Goal: Transaction & Acquisition: Purchase product/service

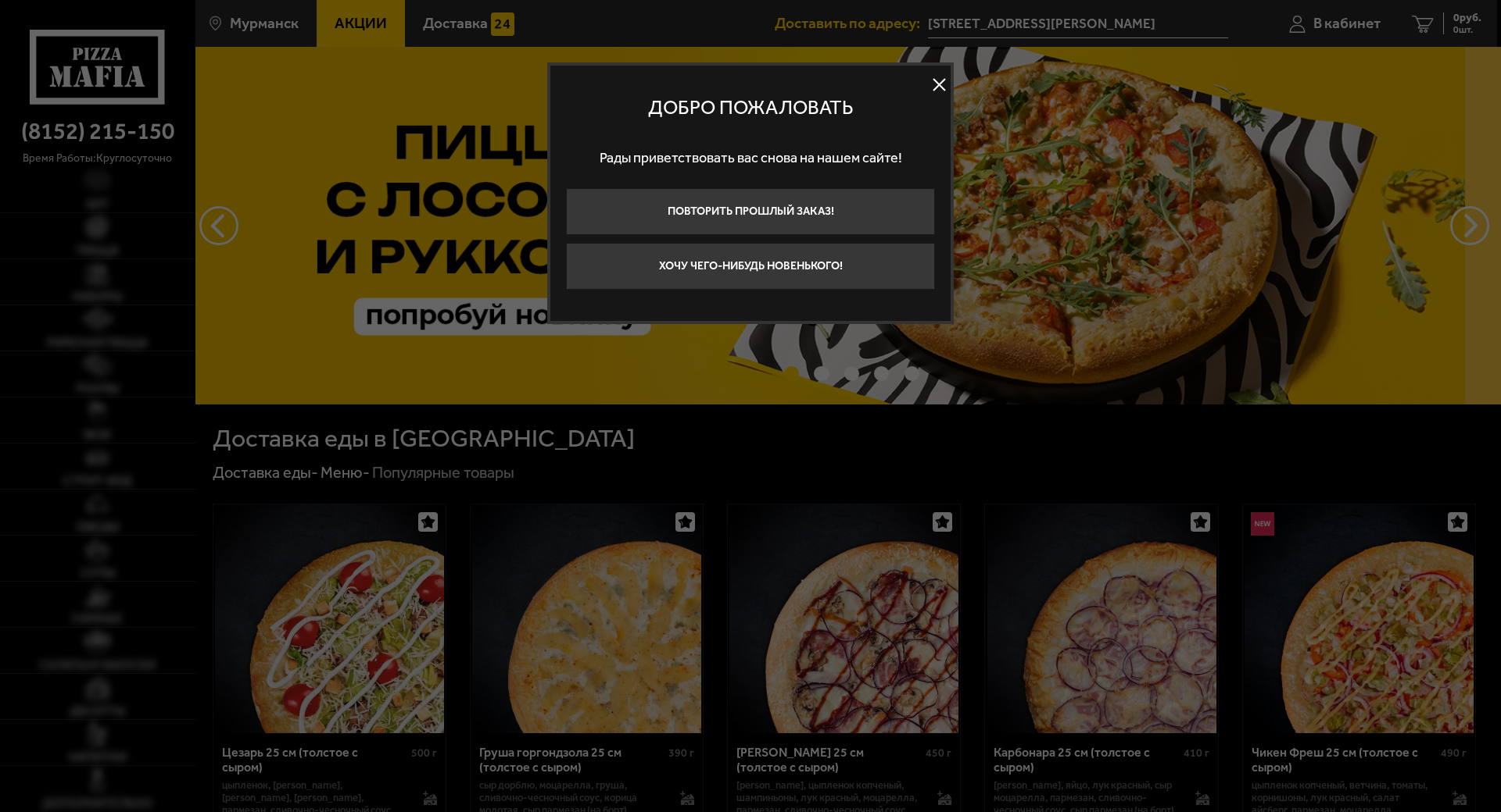
click at [927, 83] on button at bounding box center [938, 85] width 24 height 24
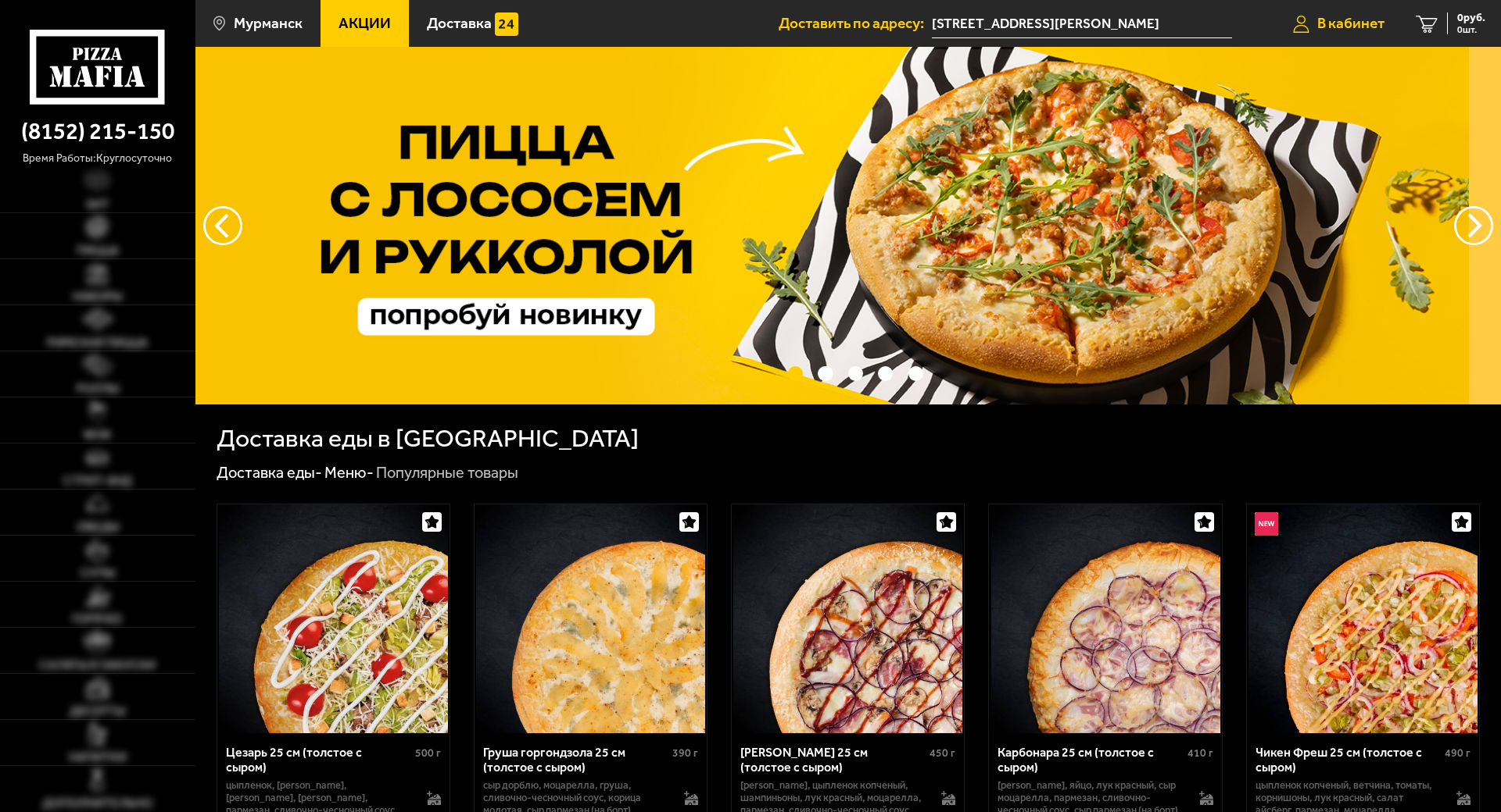
click at [1317, 18] on span "В кабинет" at bounding box center [1350, 23] width 68 height 15
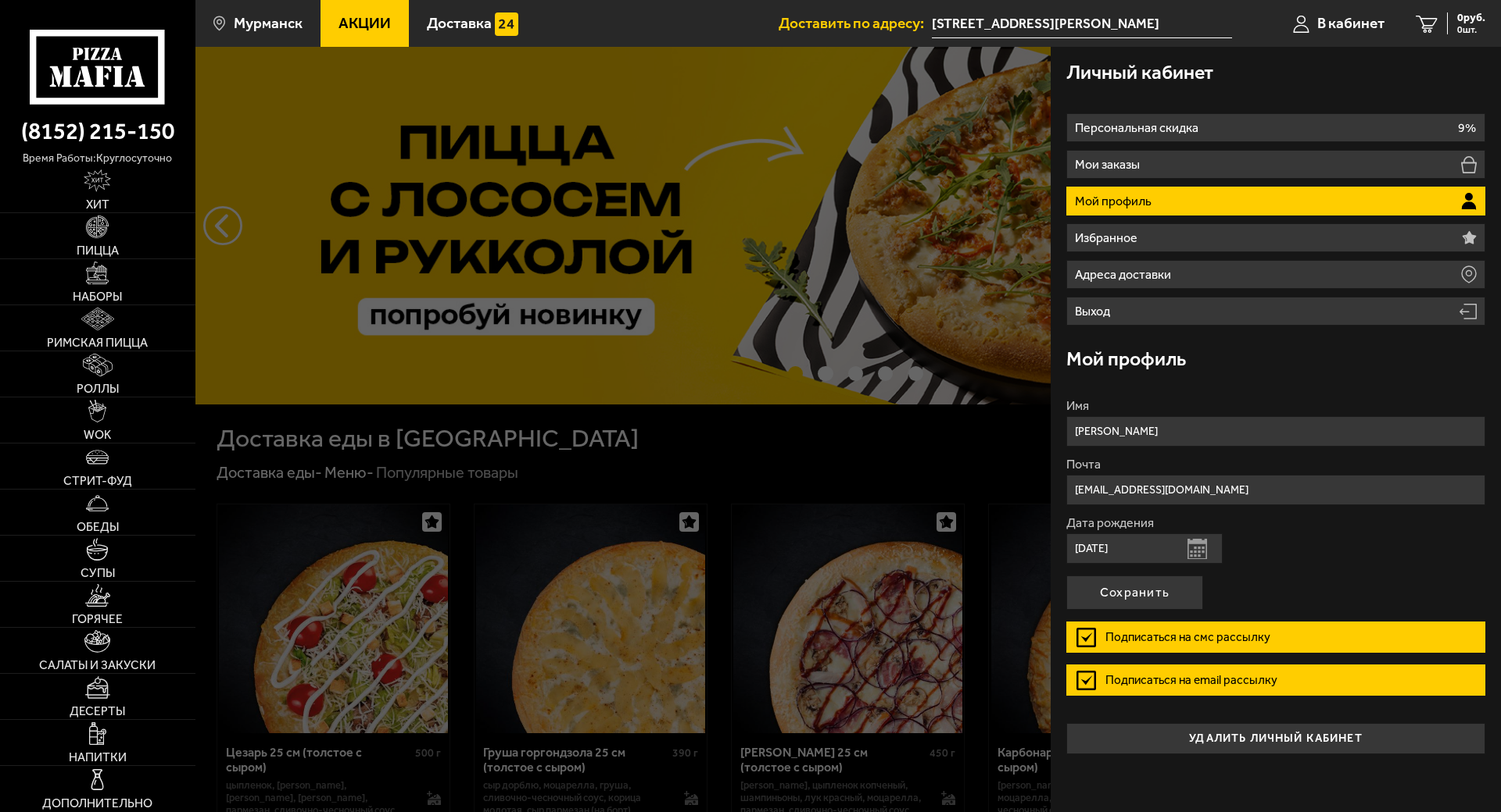
click at [846, 478] on div at bounding box center [945, 452] width 1501 height 812
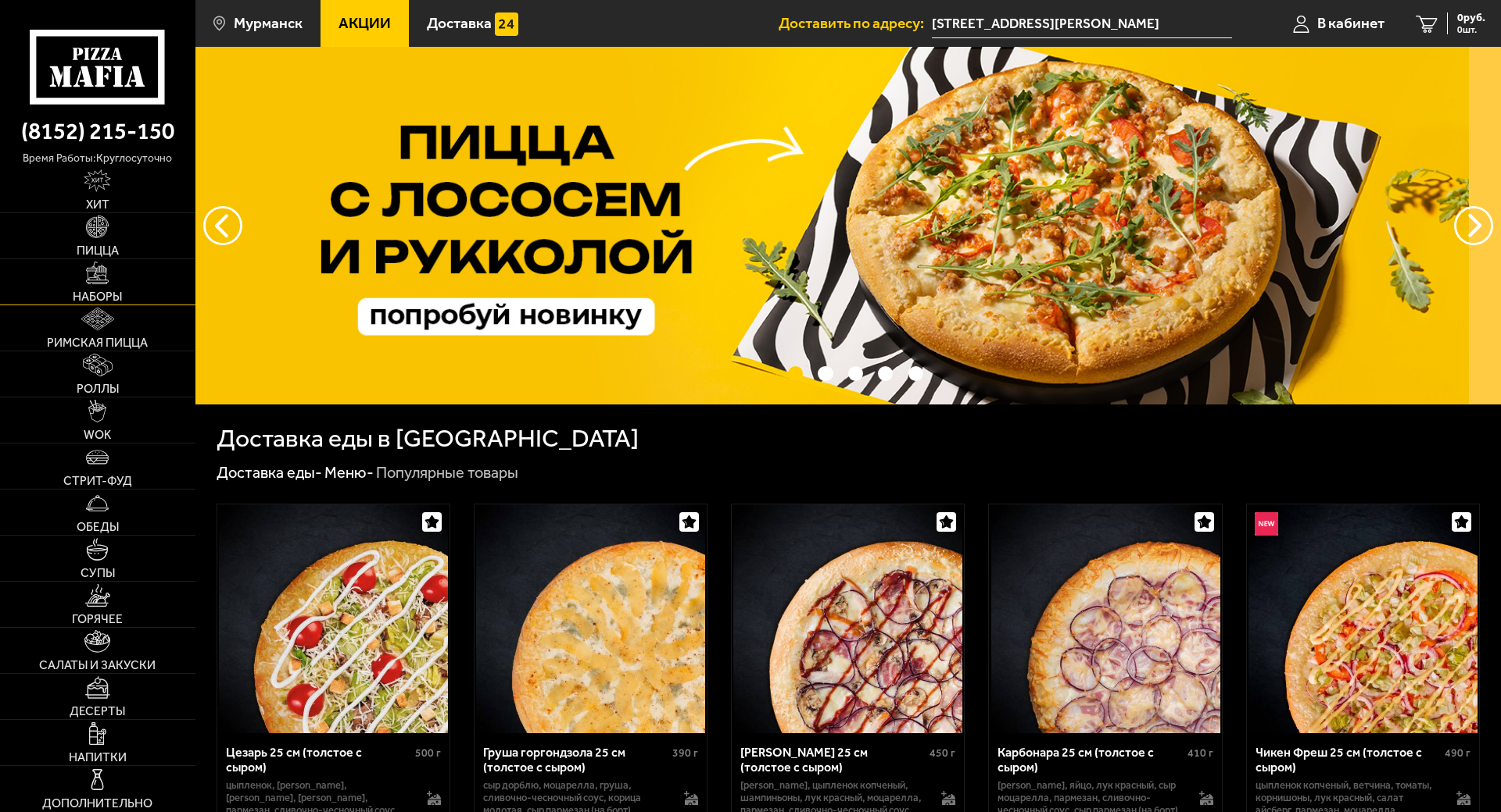
click at [103, 291] on span "Наборы" at bounding box center [97, 297] width 49 height 12
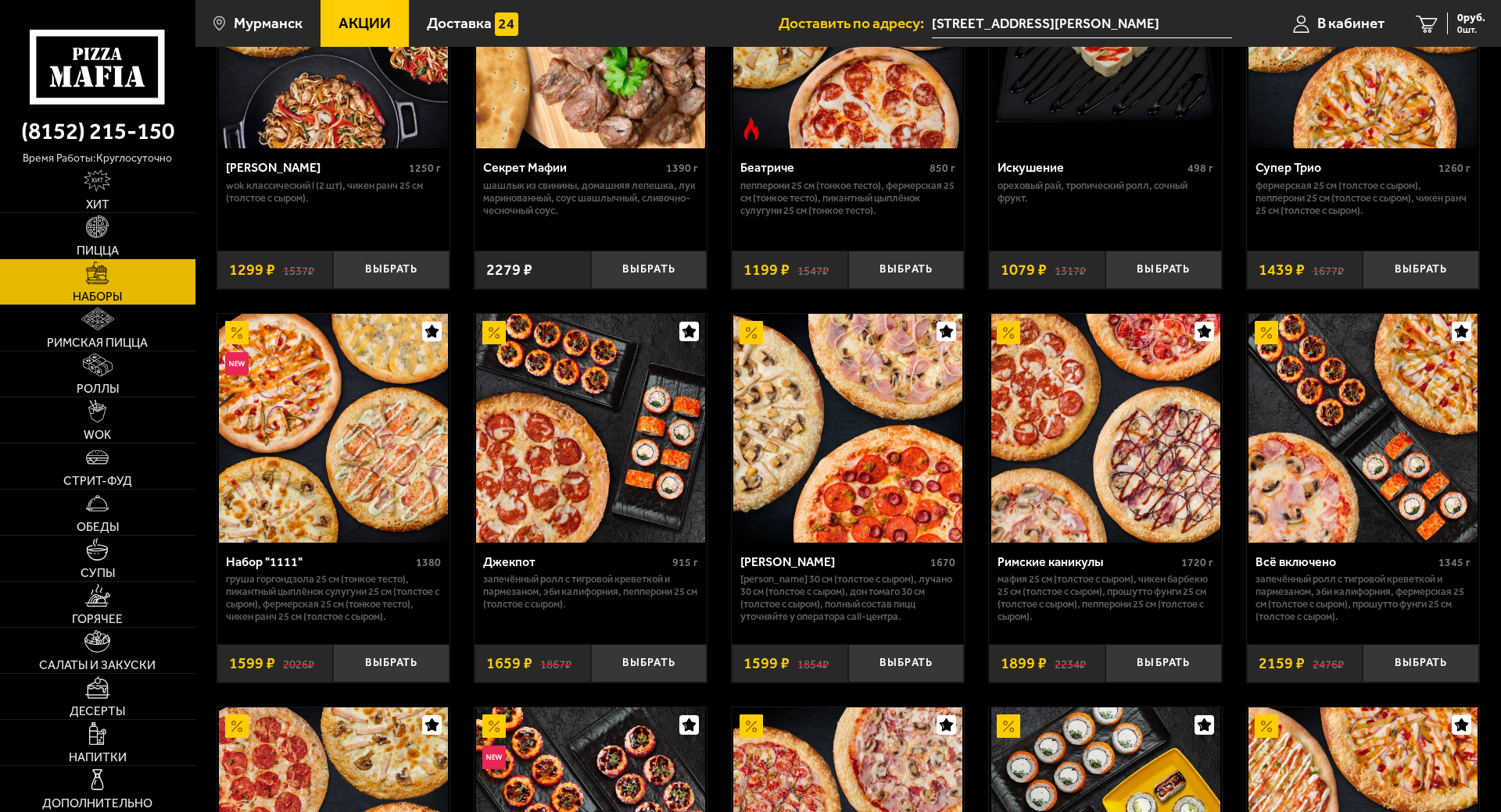
scroll to position [1016, 0]
click at [870, 643] on button "Выбрать" at bounding box center [906, 663] width 117 height 39
click at [1438, 30] on span "1 шт." at bounding box center [1461, 29] width 47 height 10
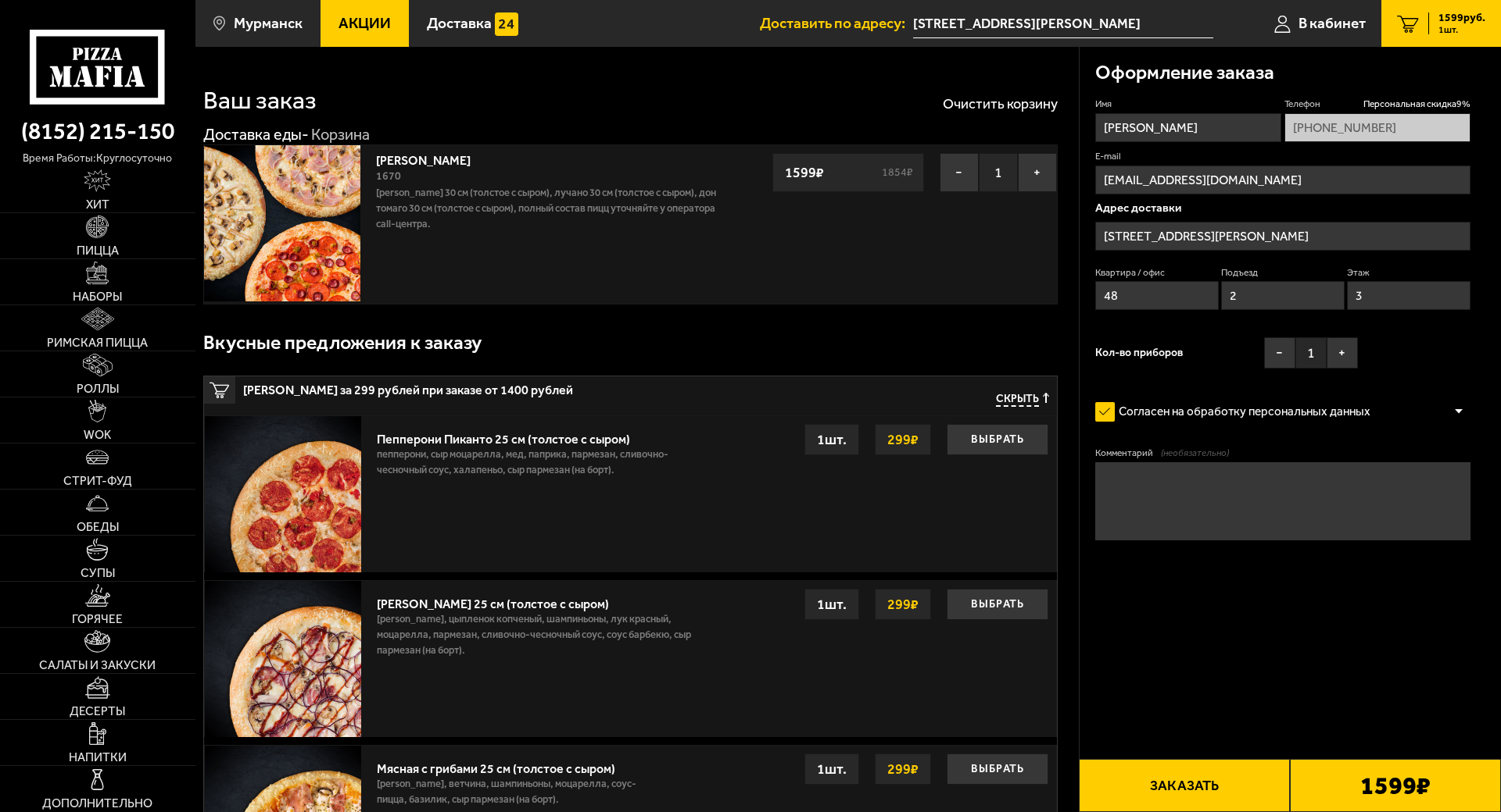
type input "проезд [PERSON_NAME][STREET_ADDRESS]"
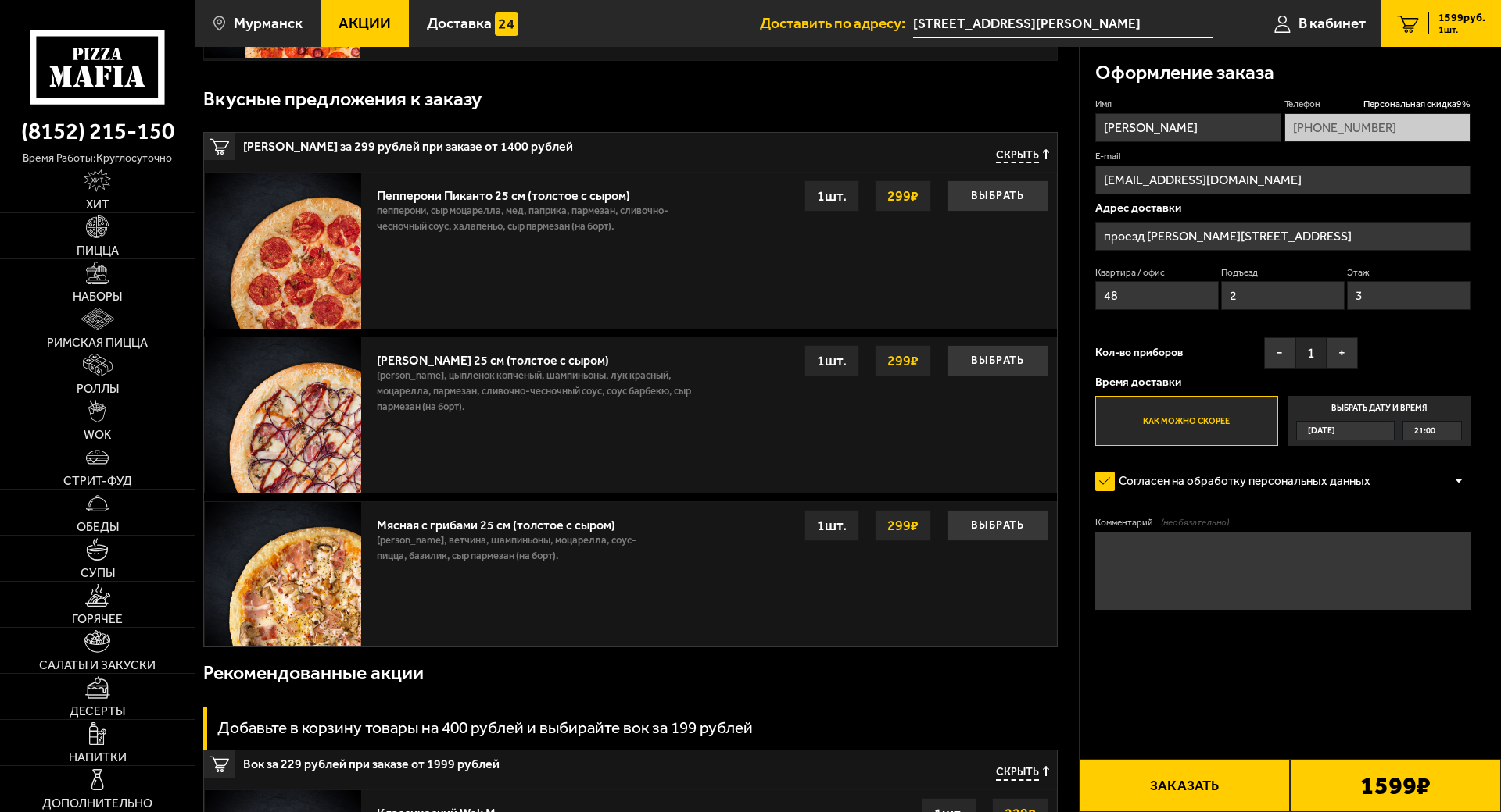
scroll to position [234, 0]
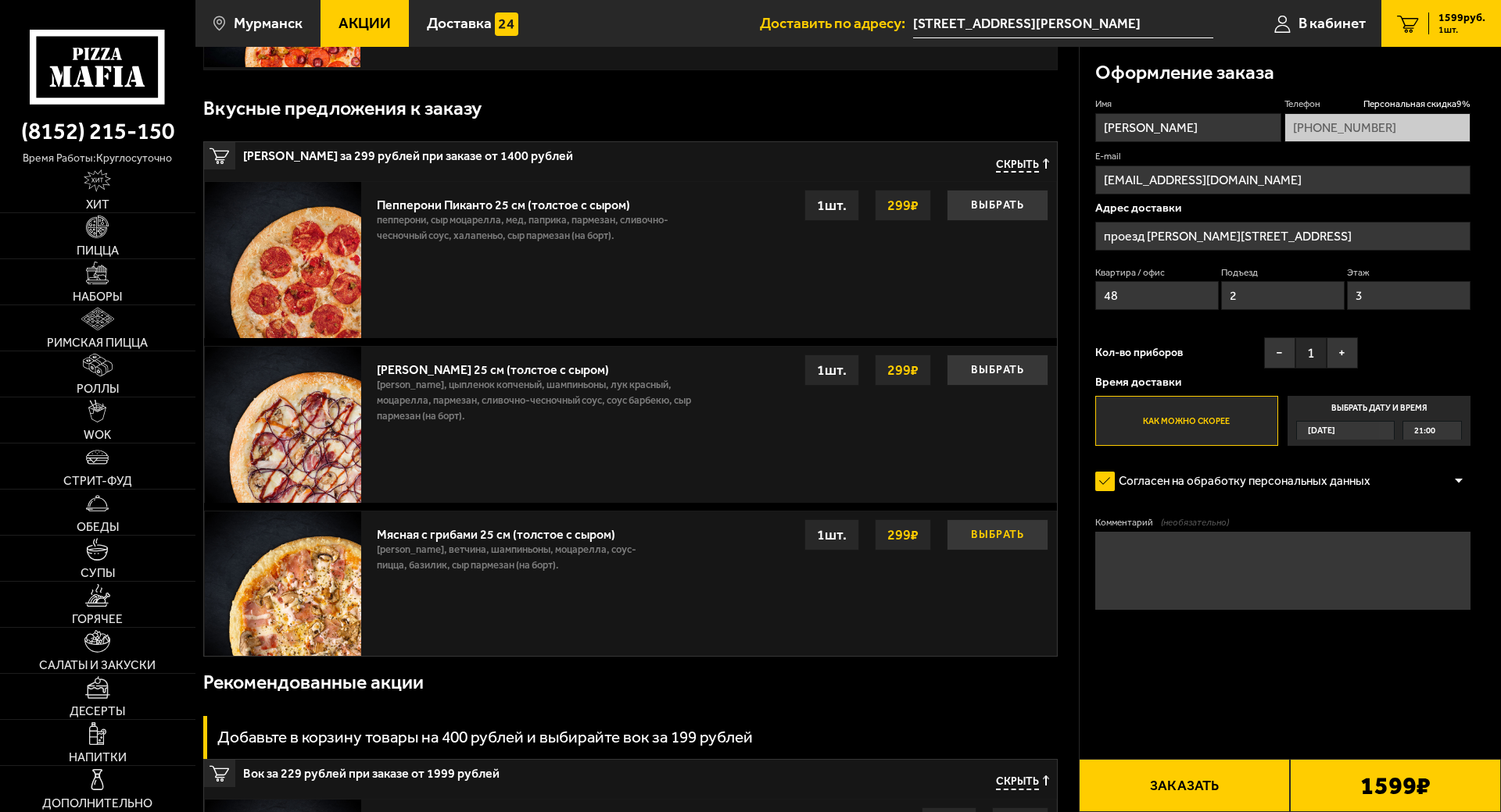
click at [957, 529] on button "Выбрать" at bounding box center [998, 535] width 102 height 32
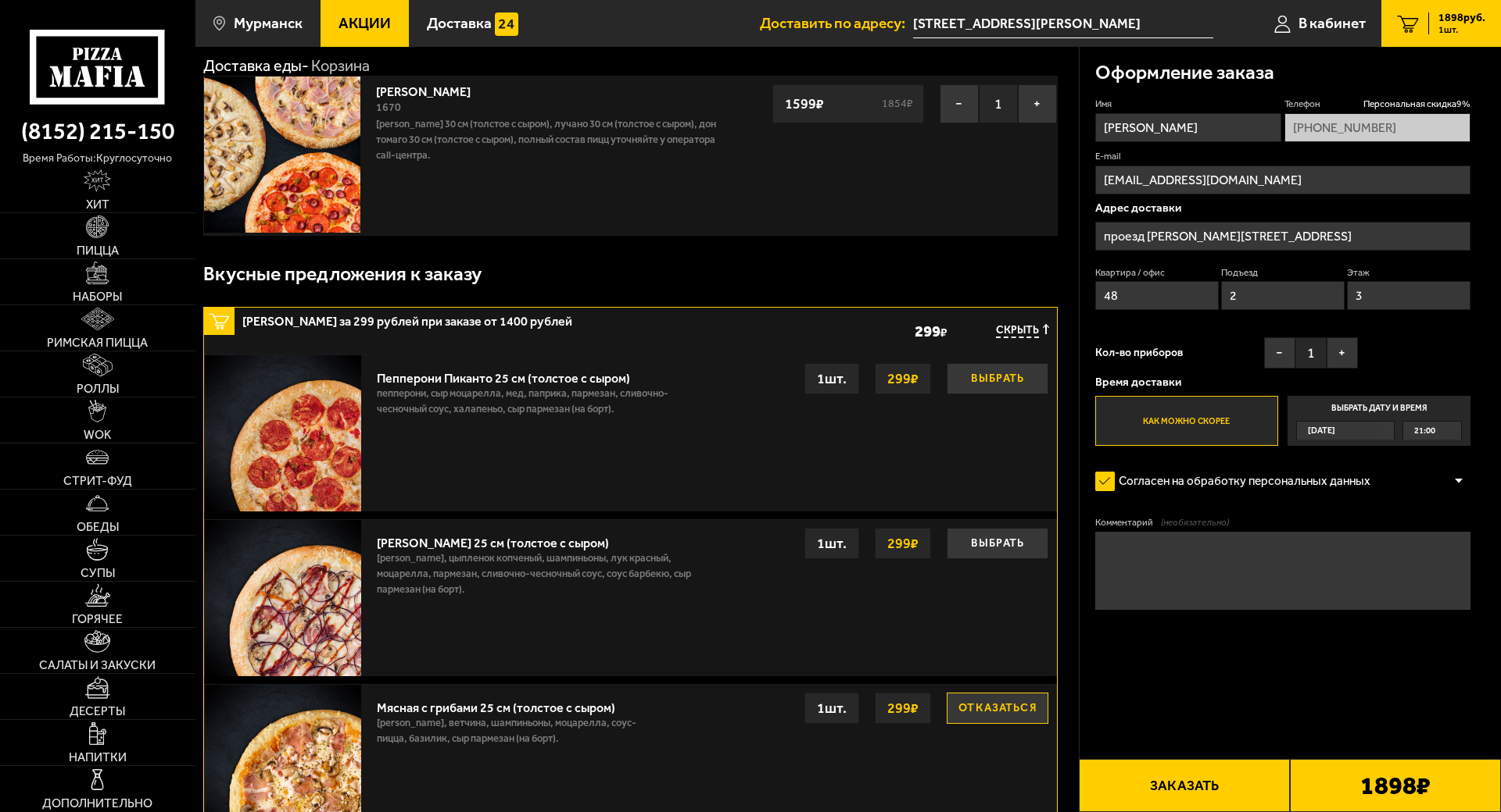
scroll to position [78, 0]
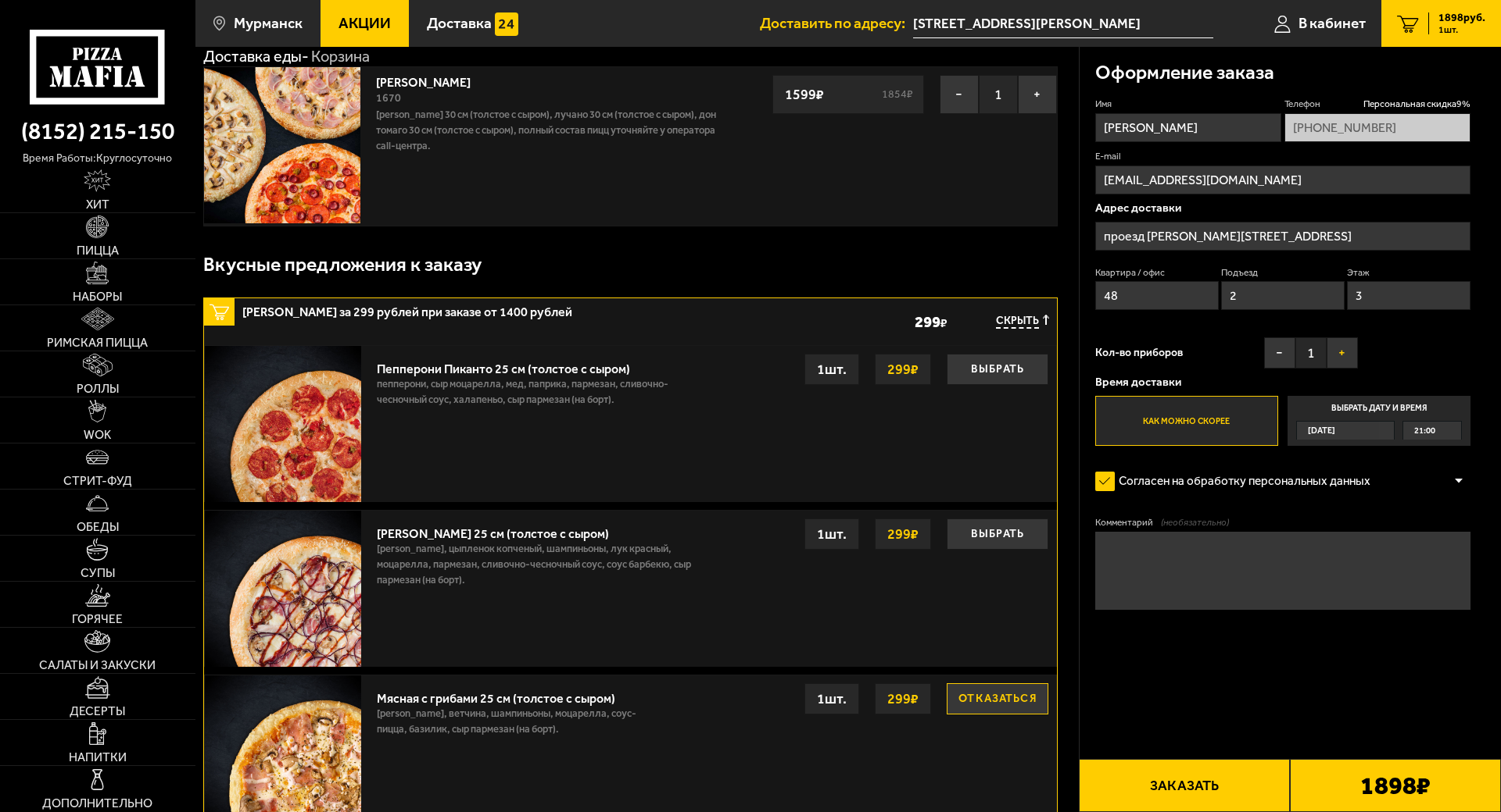
click at [1326, 344] on button "+" at bounding box center [1342, 353] width 32 height 32
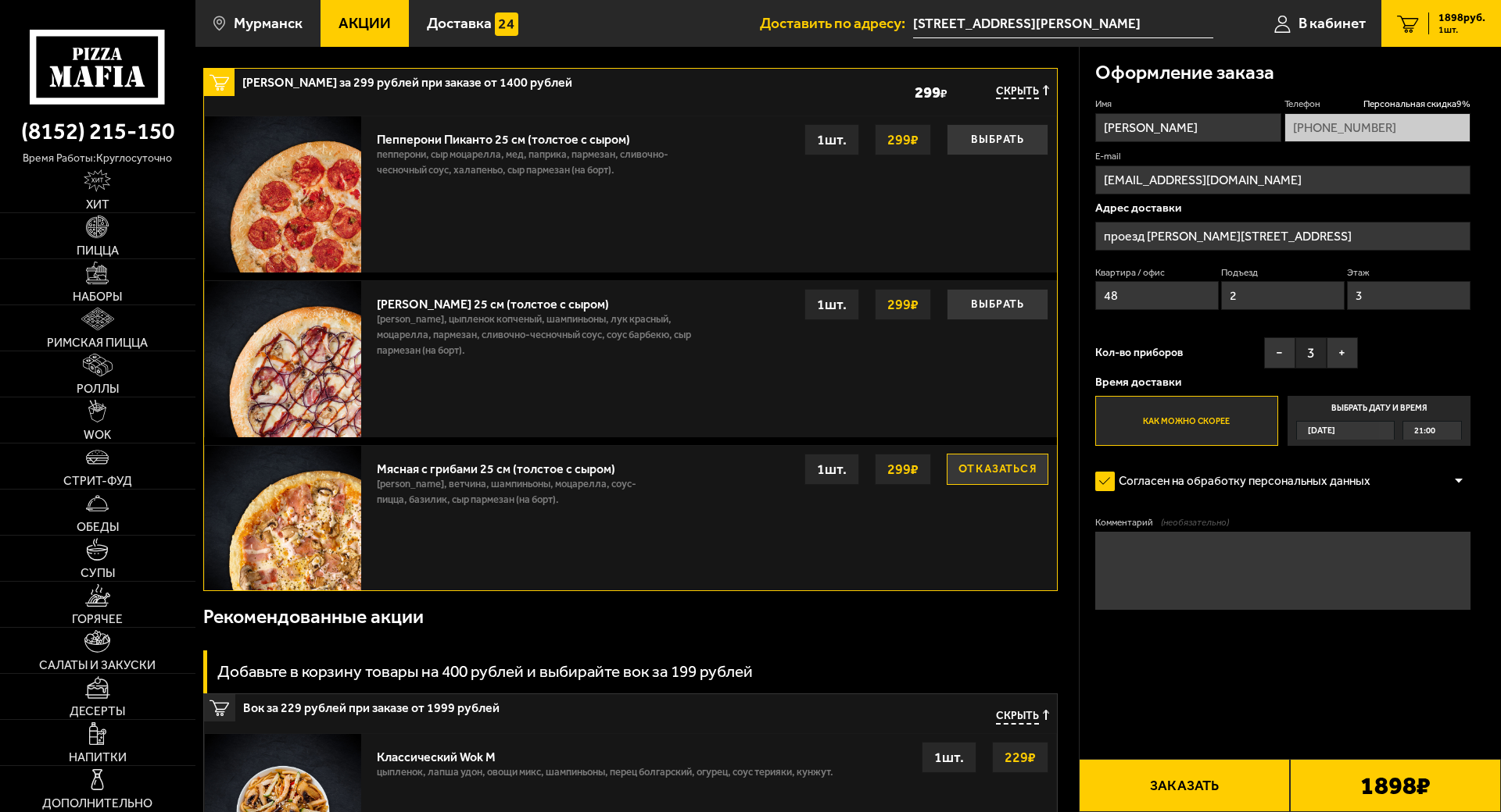
scroll to position [313, 0]
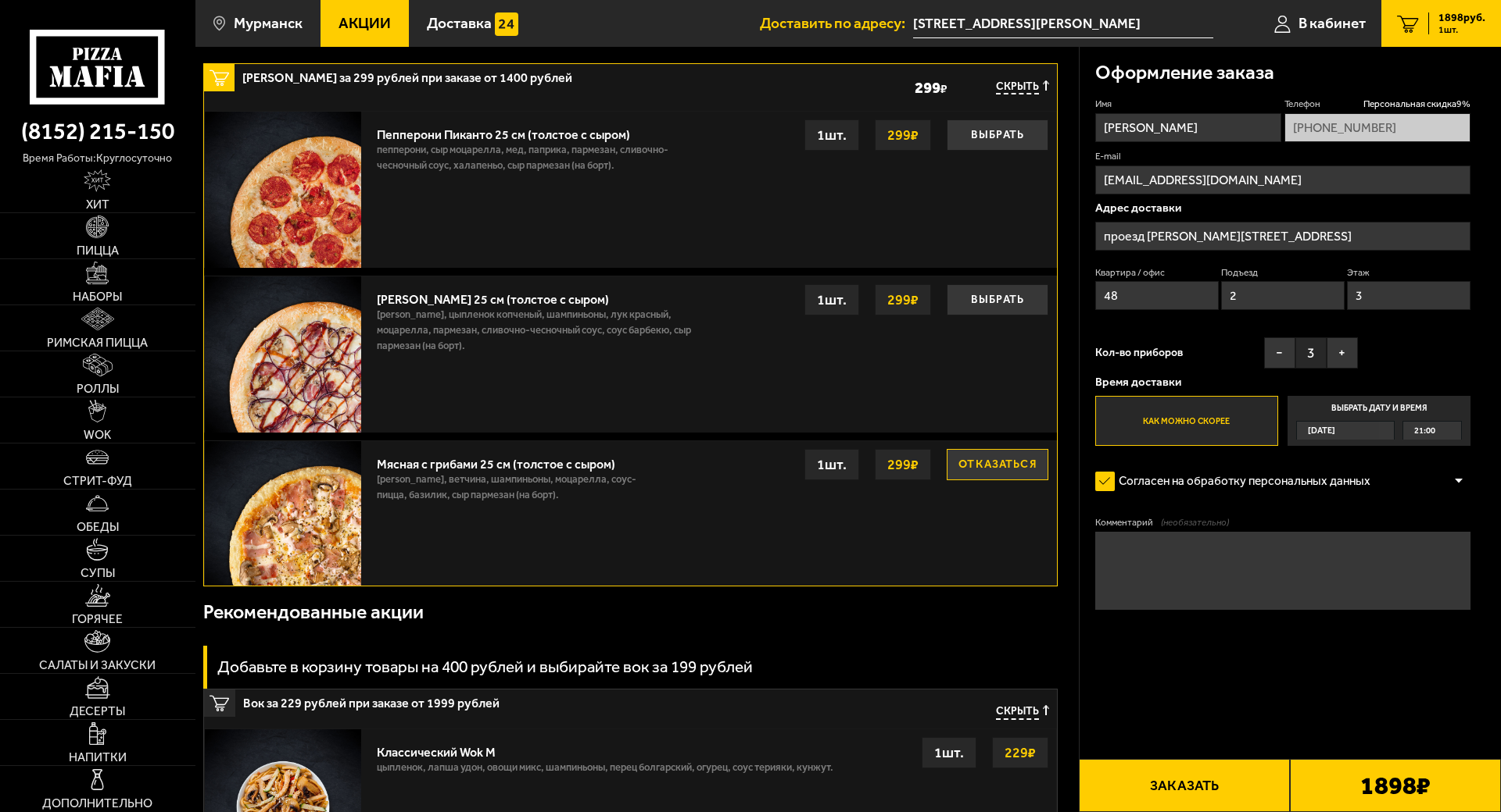
click at [1174, 727] on button "Заказать" at bounding box center [1184, 786] width 211 height 54
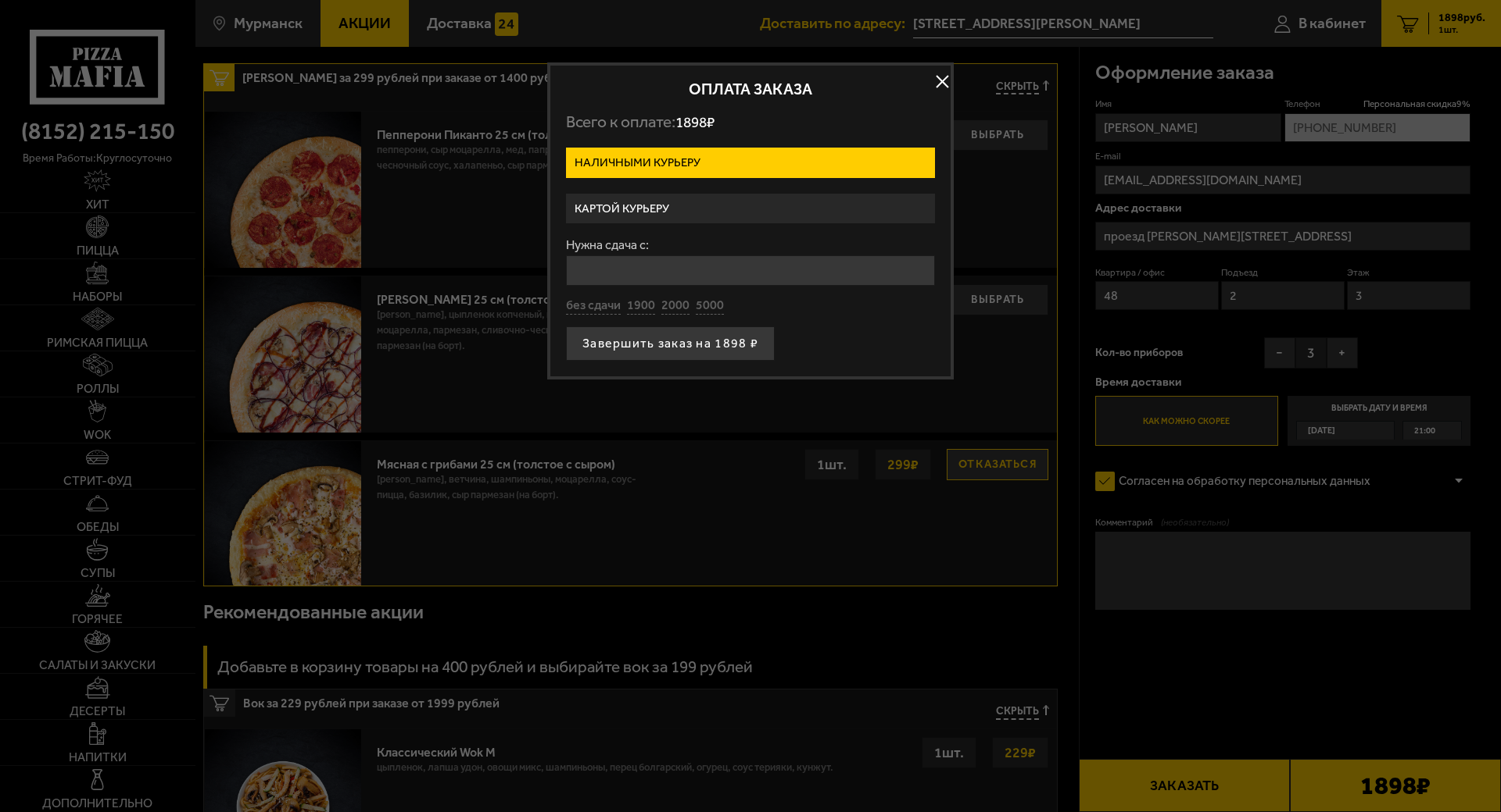
click at [637, 201] on label "Картой курьеру" at bounding box center [750, 209] width 369 height 31
click at [0, 0] on input "Картой курьеру" at bounding box center [0, 0] width 0 height 0
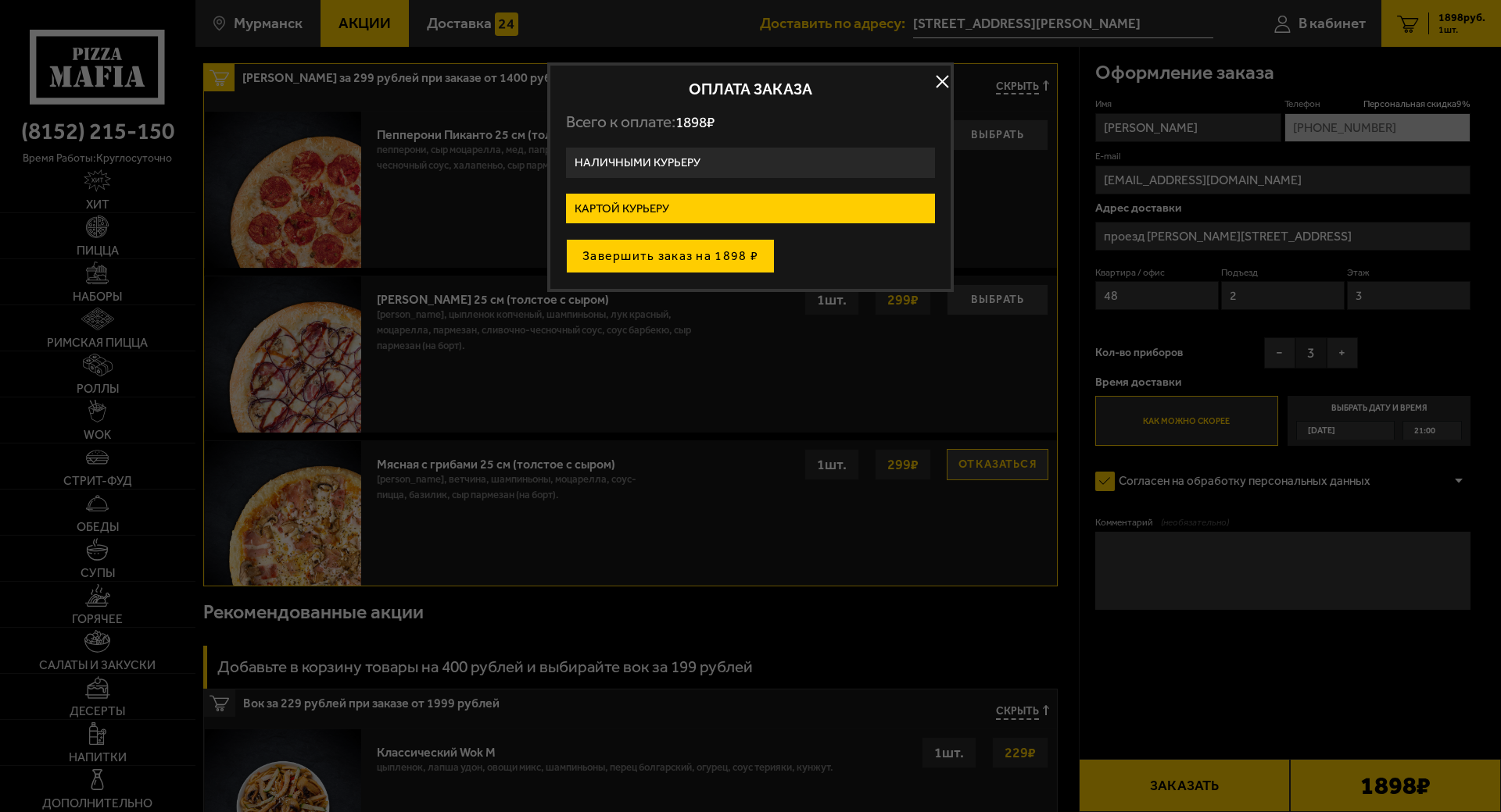
click at [658, 269] on button "Завершить заказ на 1898 ₽" at bounding box center [670, 255] width 209 height 34
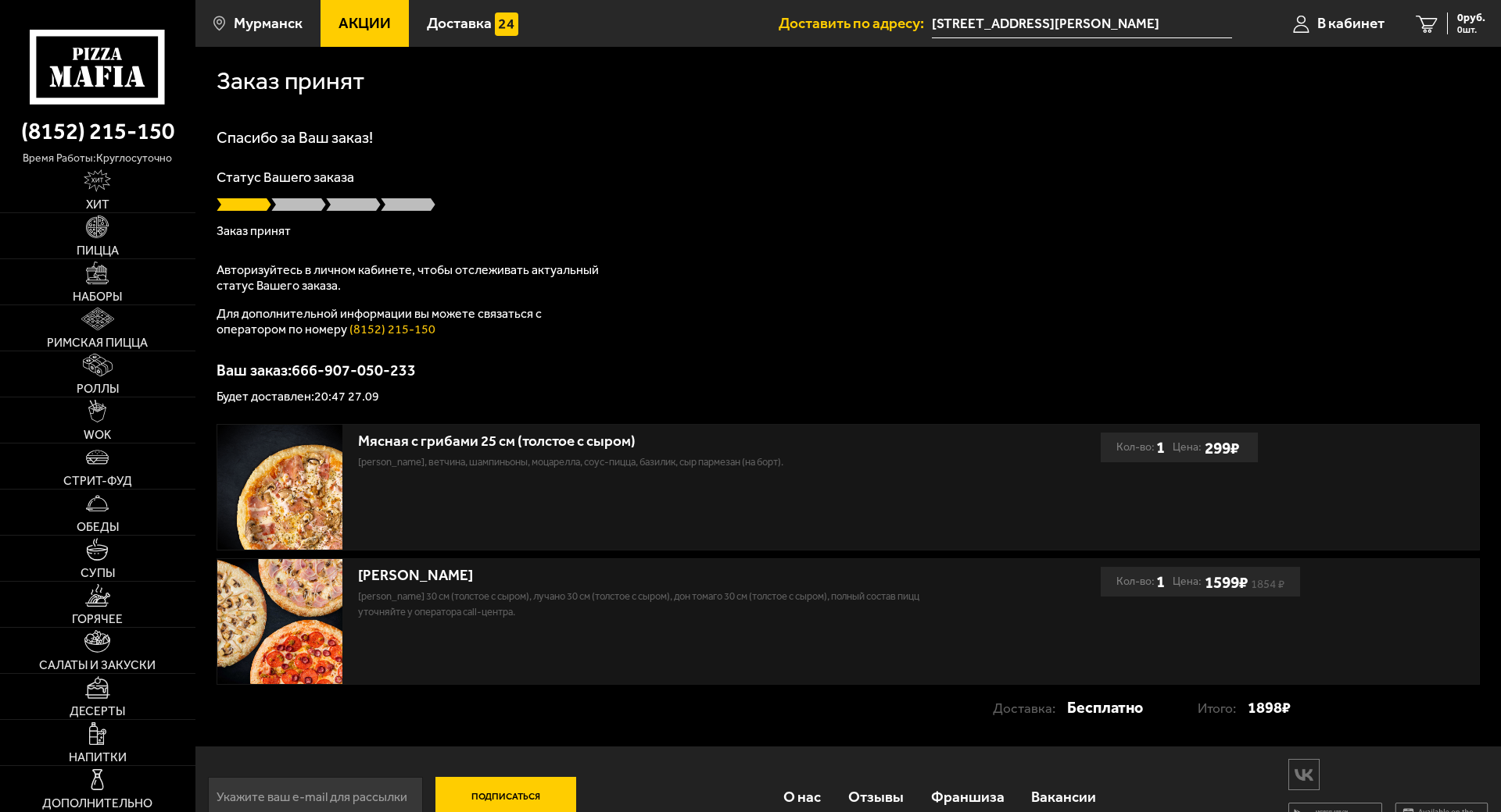
click at [891, 233] on p "Заказ принят" at bounding box center [848, 231] width 1263 height 12
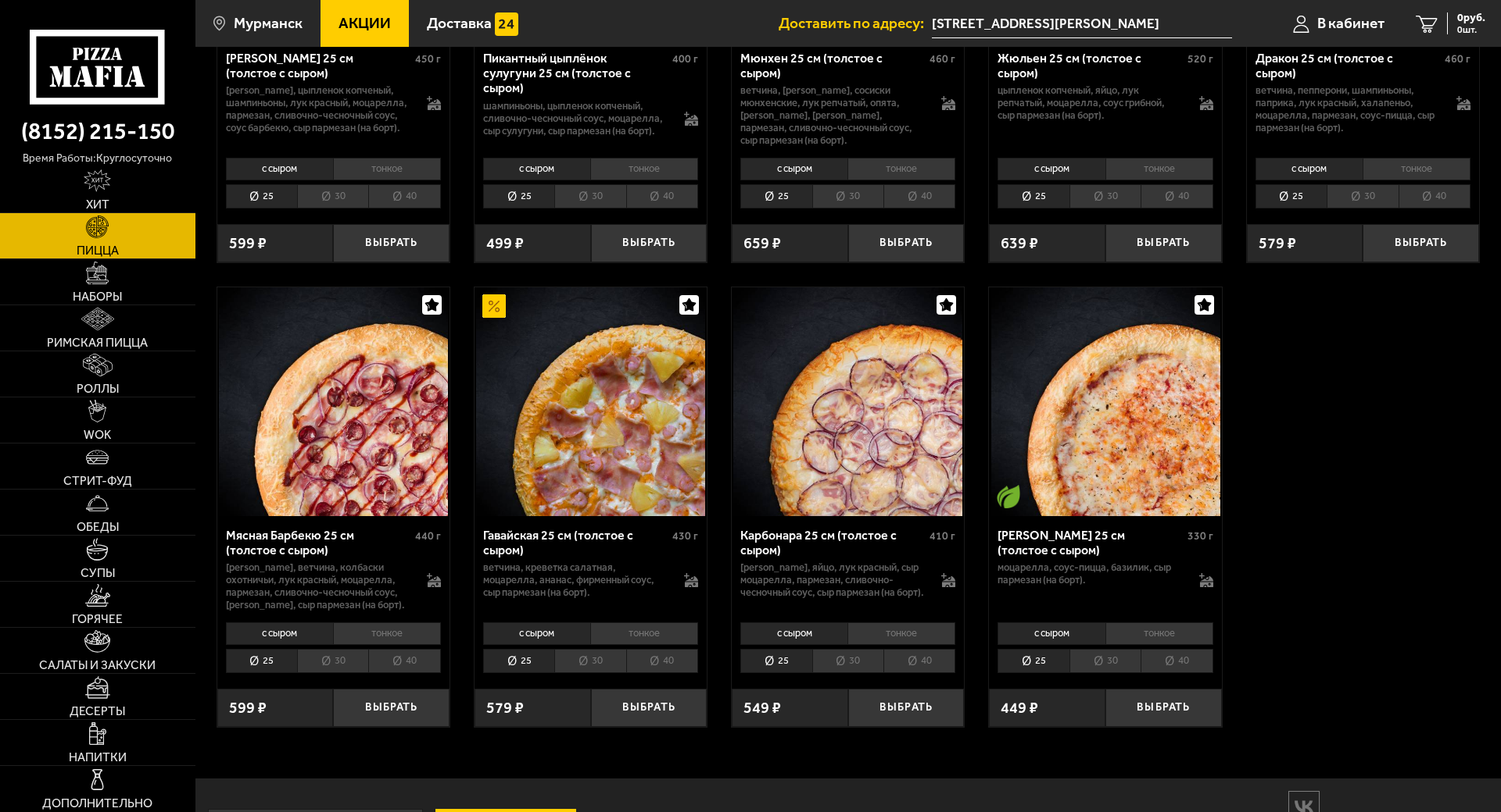
scroll to position [2734, 0]
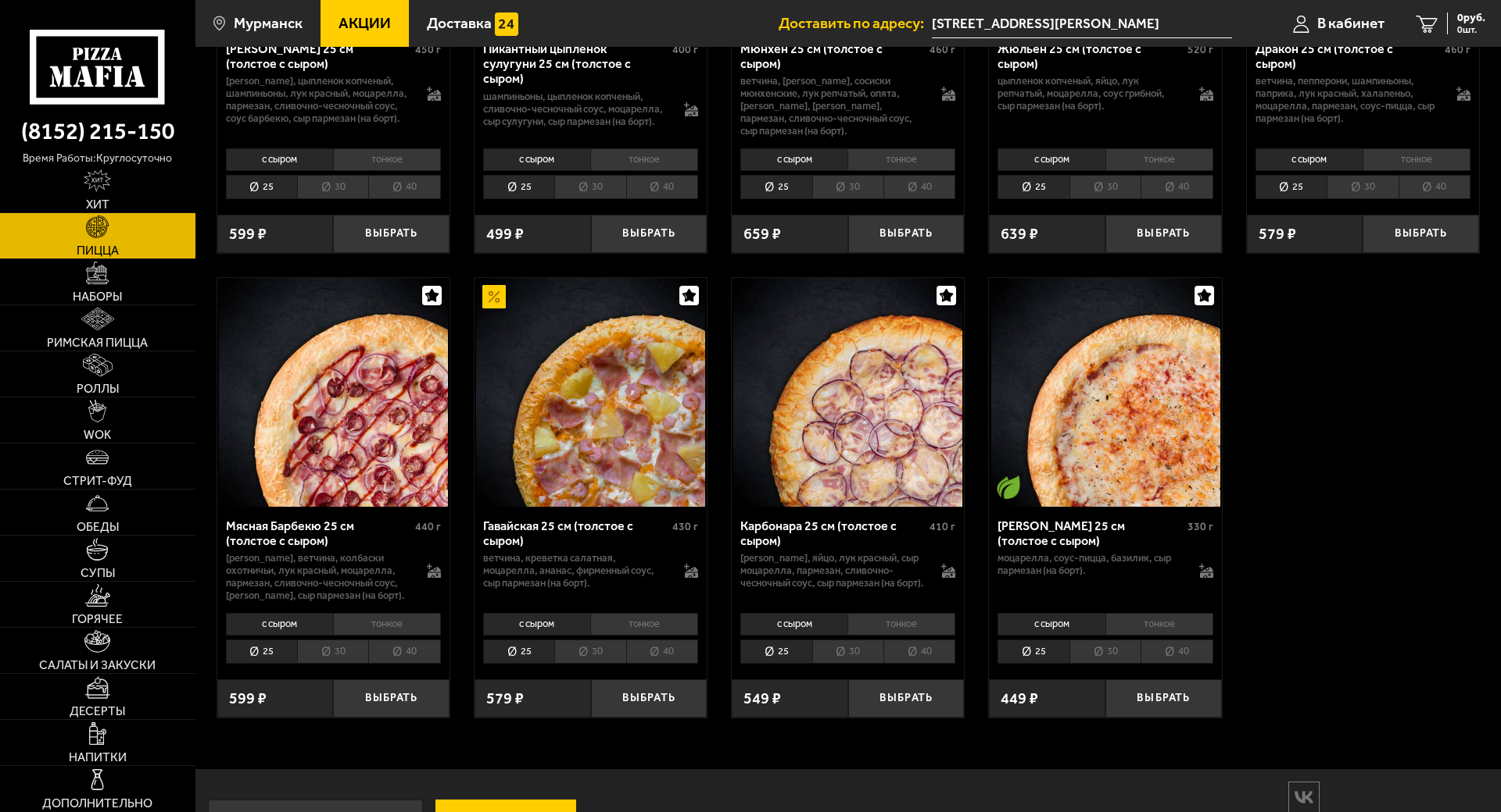
click at [338, 640] on li "30" at bounding box center [332, 652] width 71 height 25
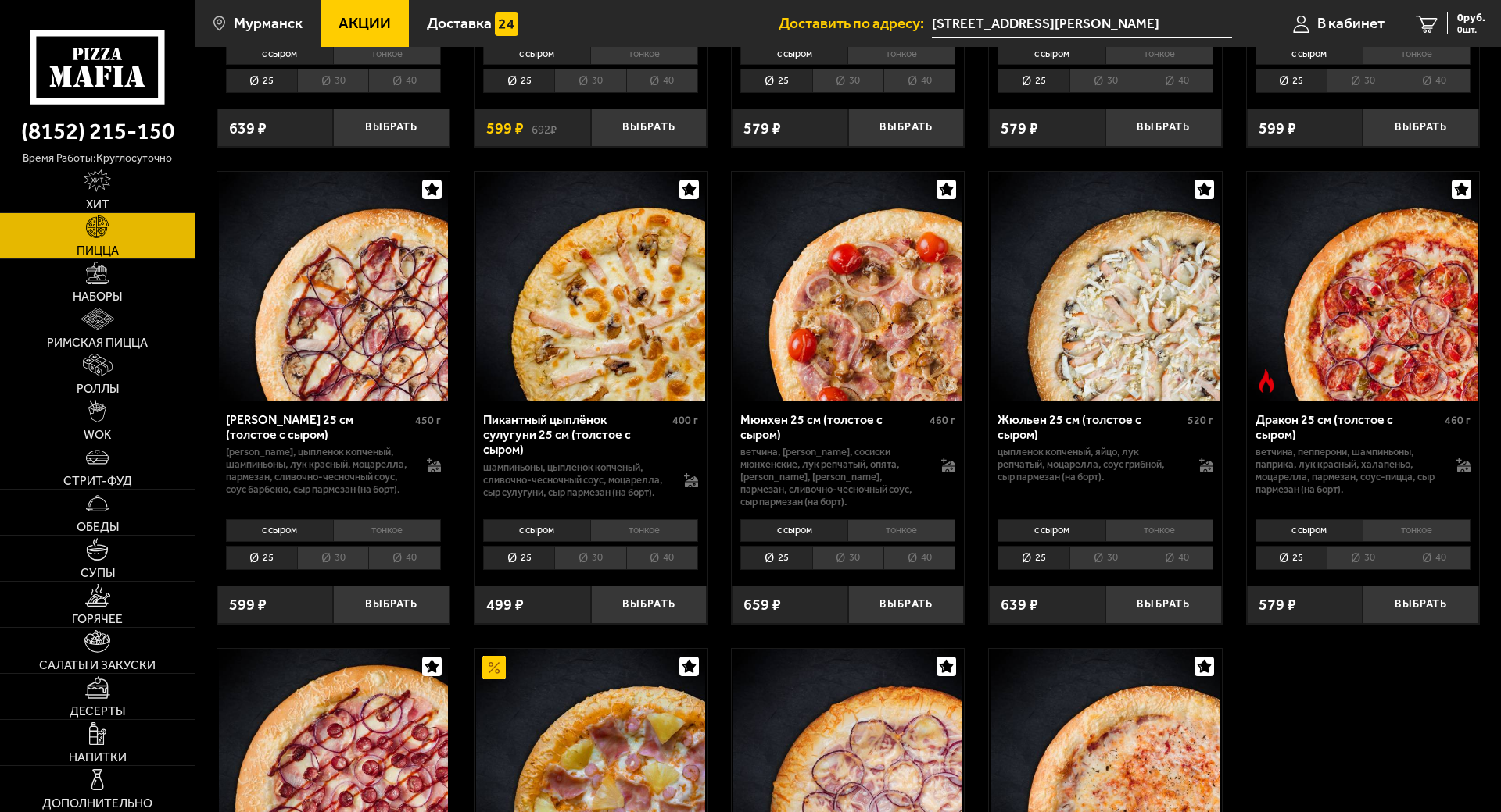
scroll to position [2344, 0]
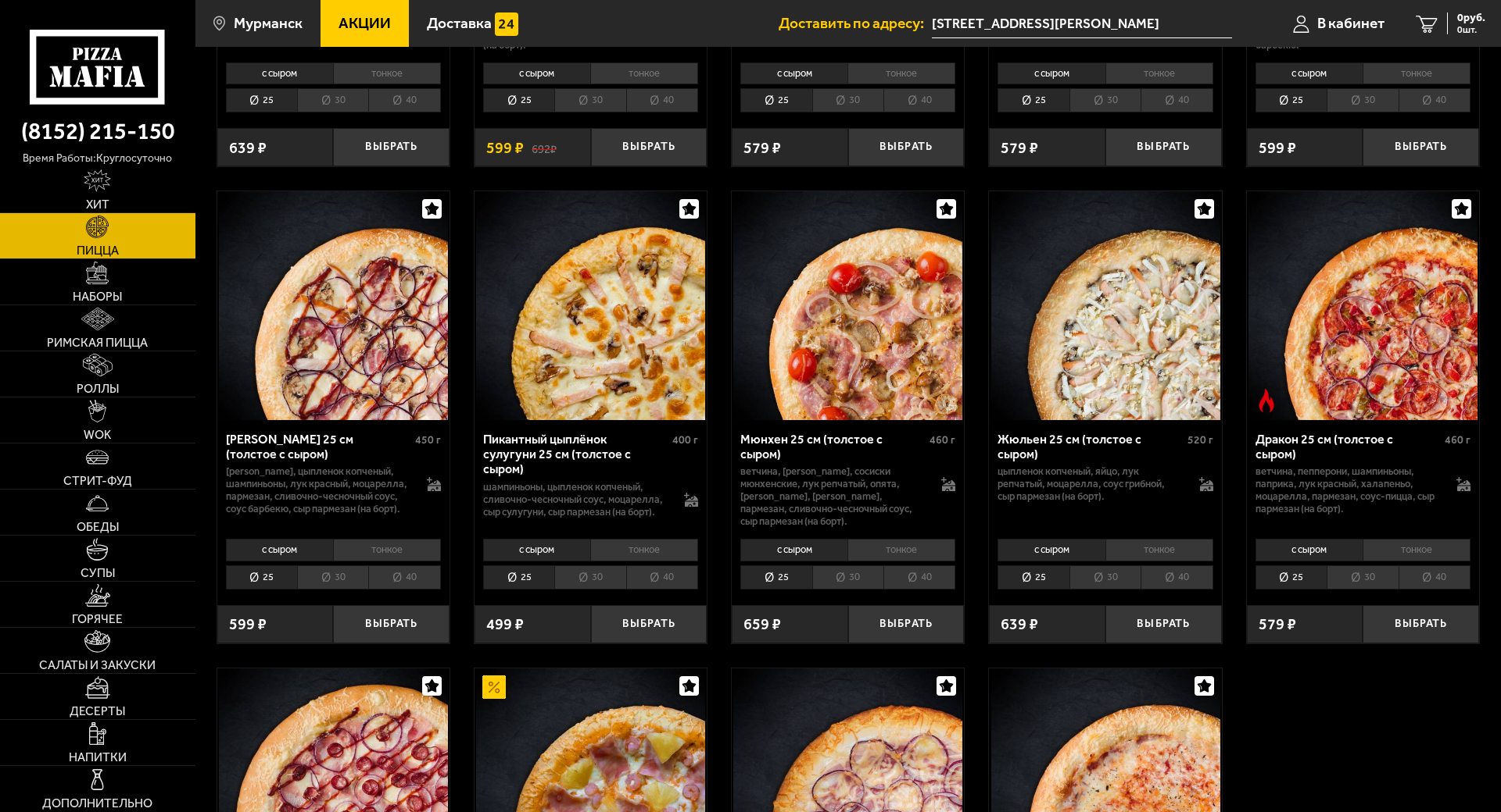
click at [305, 565] on li "30" at bounding box center [332, 578] width 71 height 25
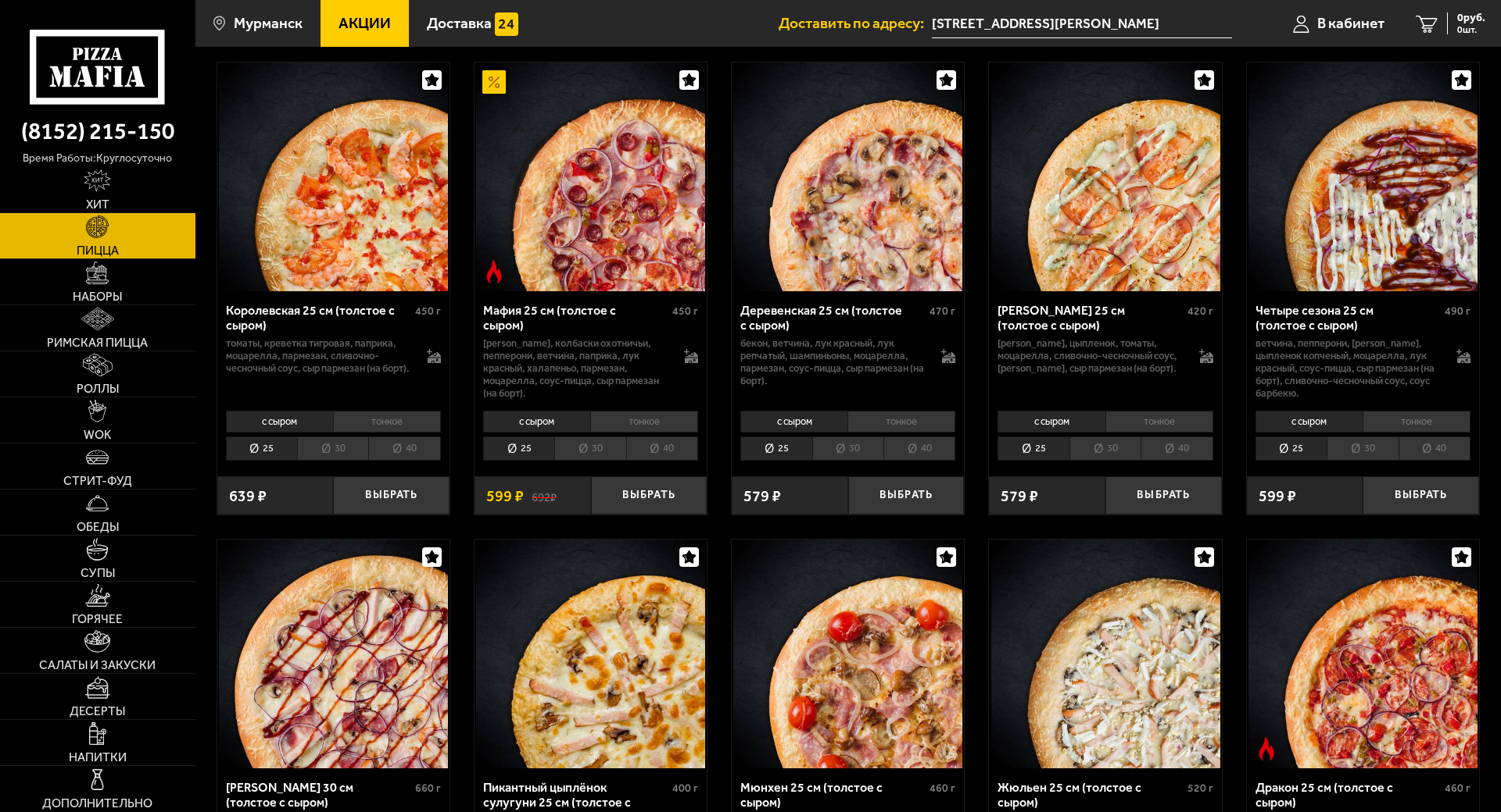
scroll to position [1875, 0]
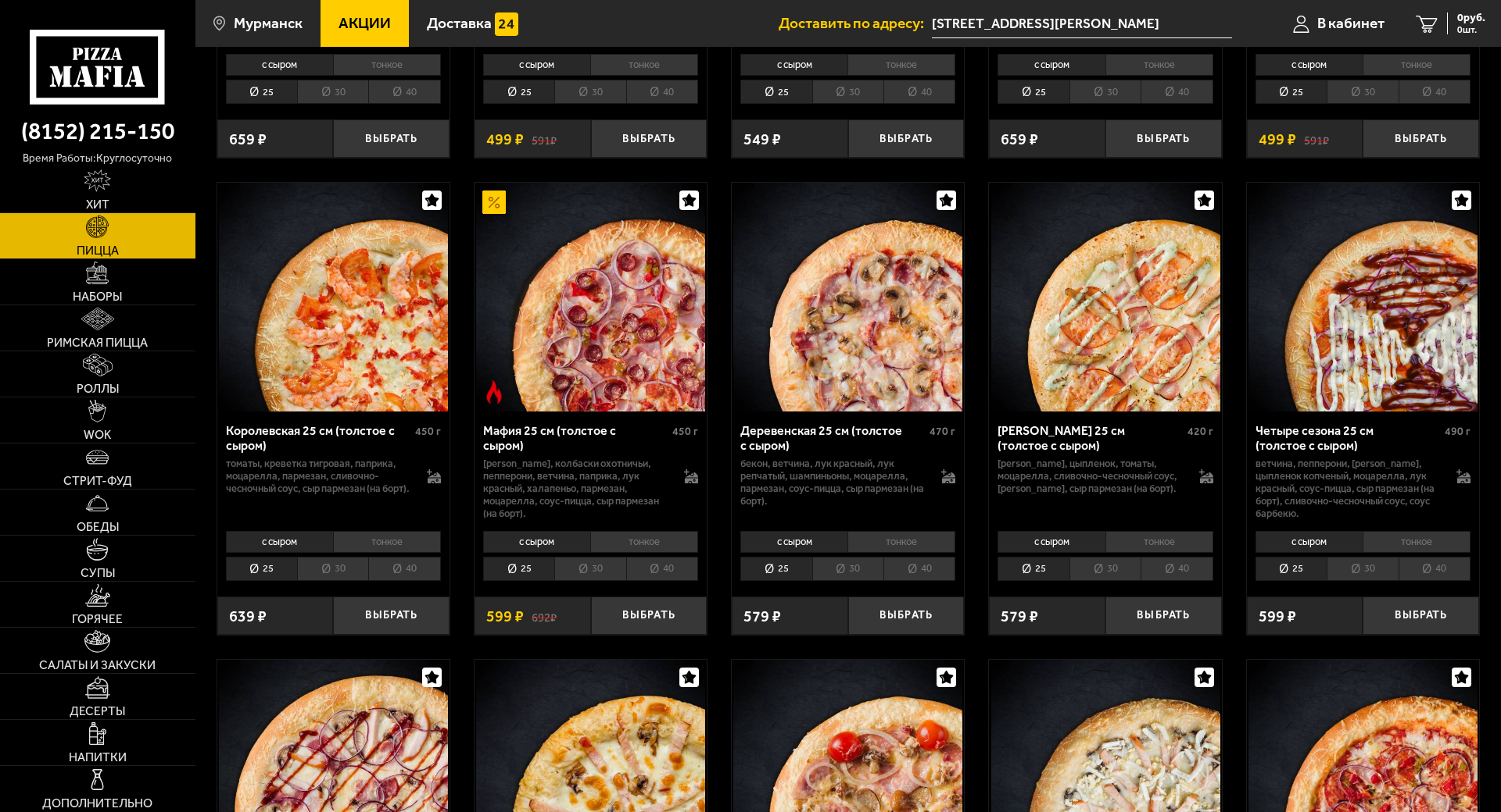
click at [1069, 557] on li "30" at bounding box center [1104, 569] width 71 height 25
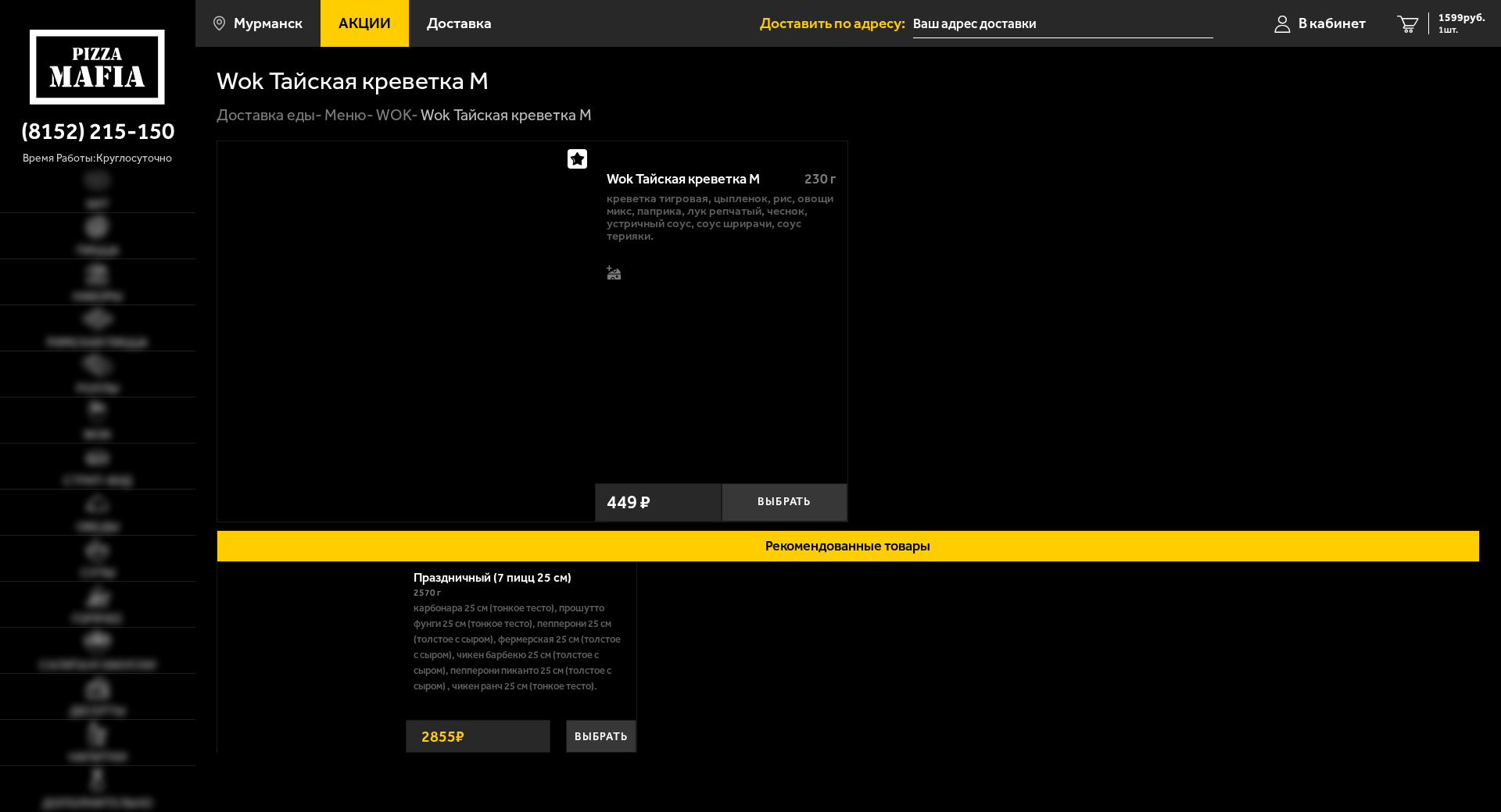
type input "[STREET_ADDRESS][PERSON_NAME]"
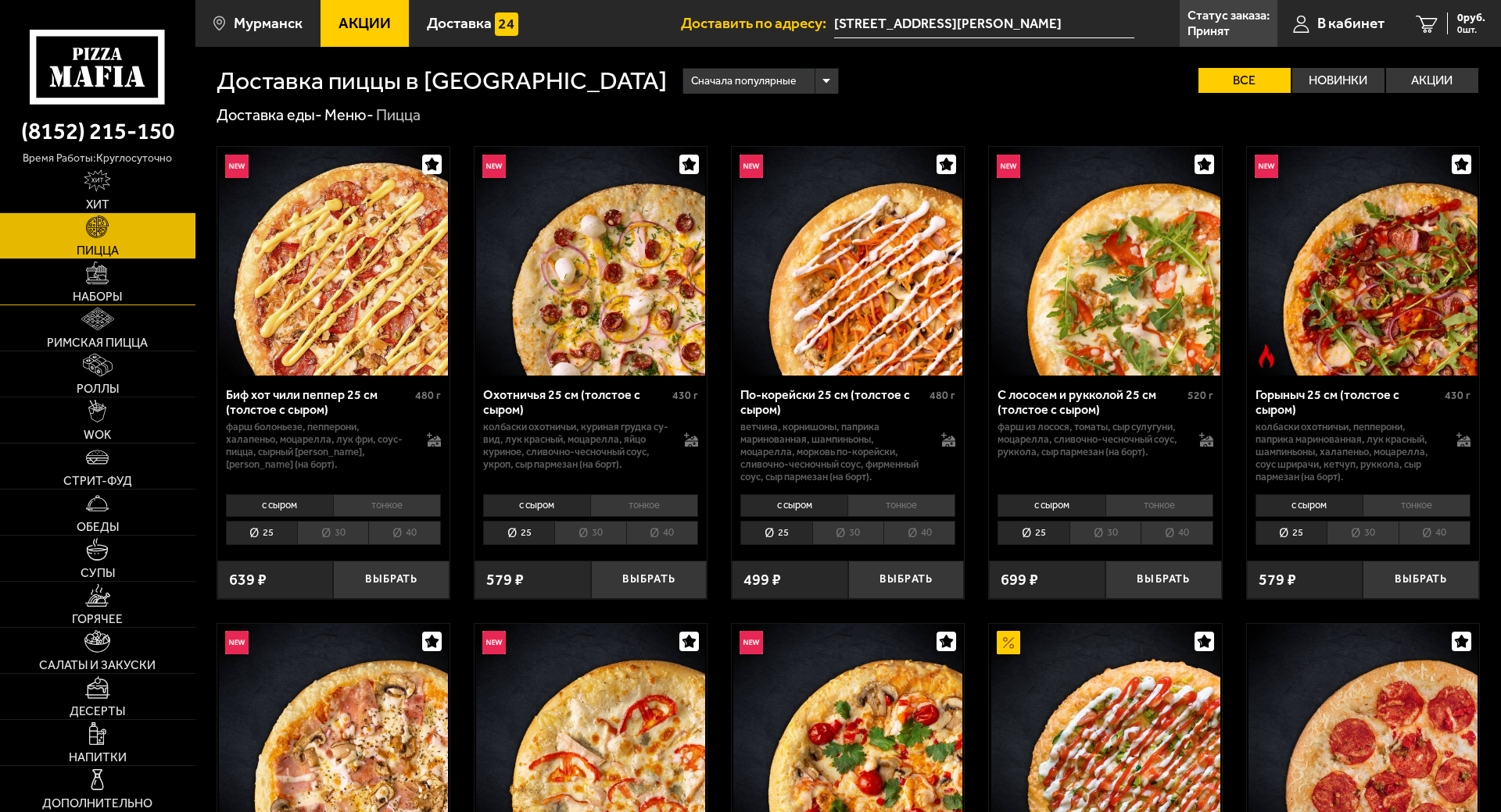
click at [89, 291] on span "Наборы" at bounding box center [97, 297] width 49 height 12
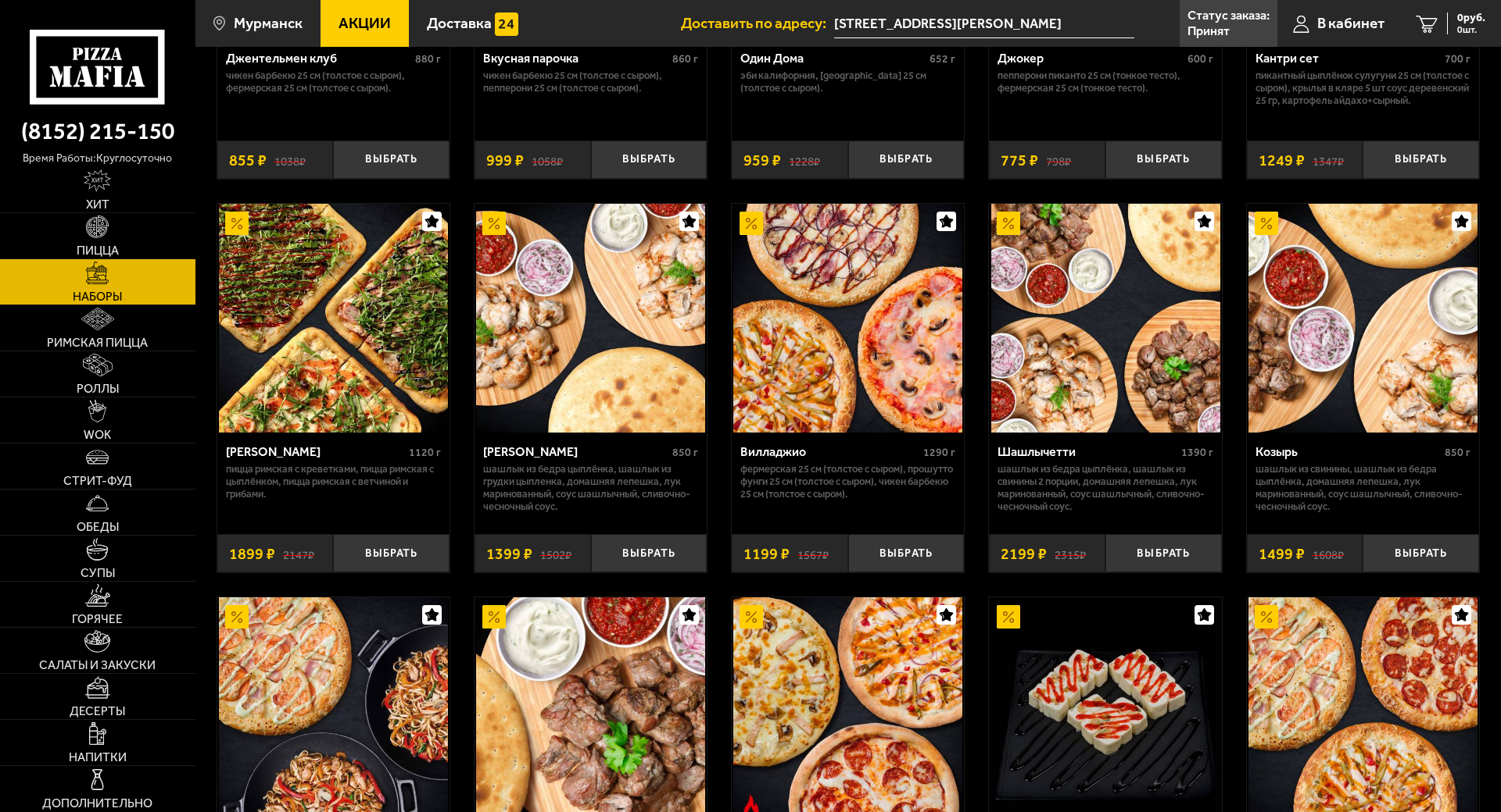
scroll to position [391, 0]
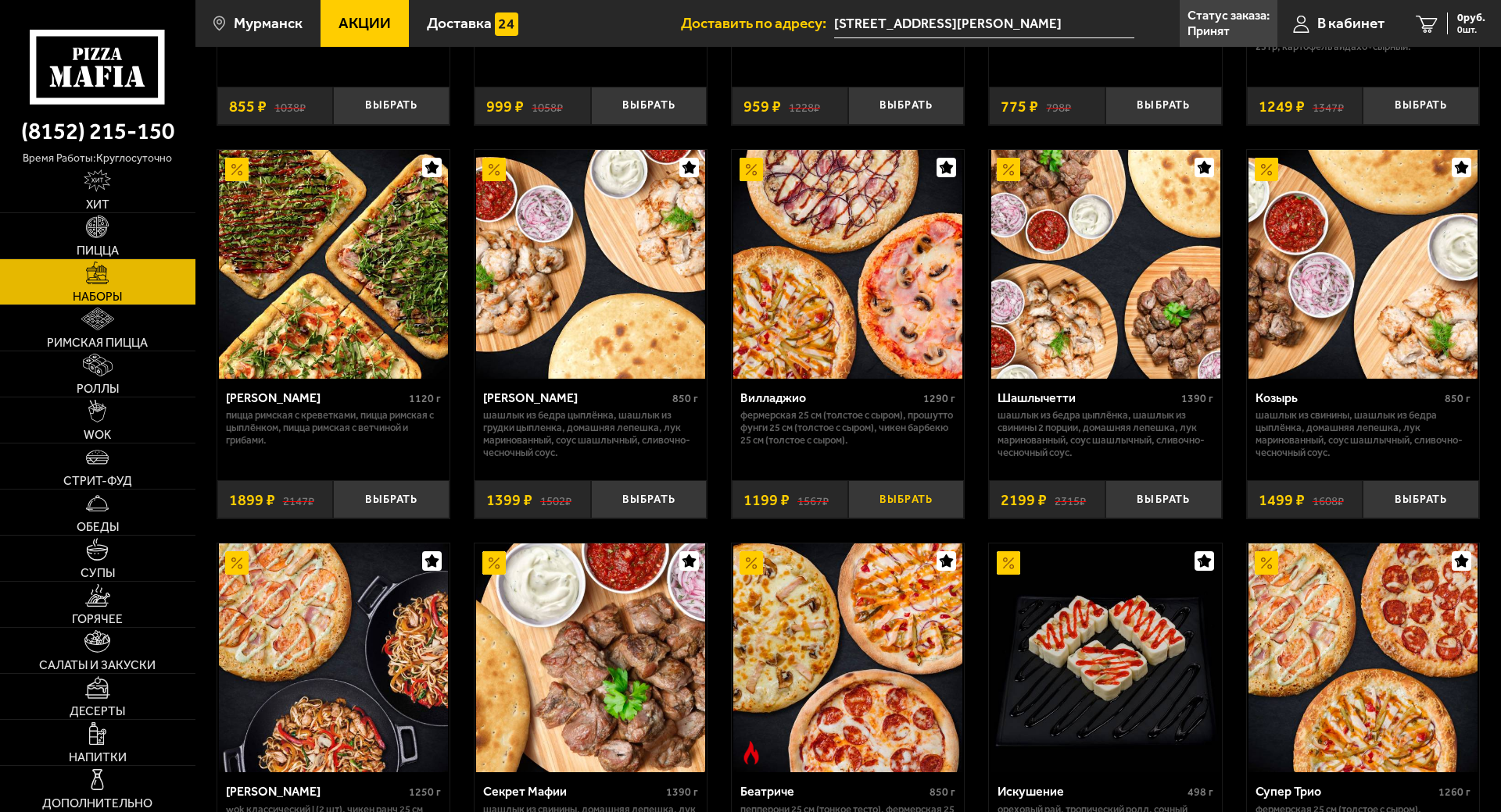
drag, startPoint x: 849, startPoint y: 505, endPoint x: 862, endPoint y: 496, distance: 15.8
click at [862, 495] on button "Выбрать" at bounding box center [906, 499] width 117 height 39
click at [1428, 28] on div "1199 руб. 1 шт." at bounding box center [1456, 23] width 57 height 22
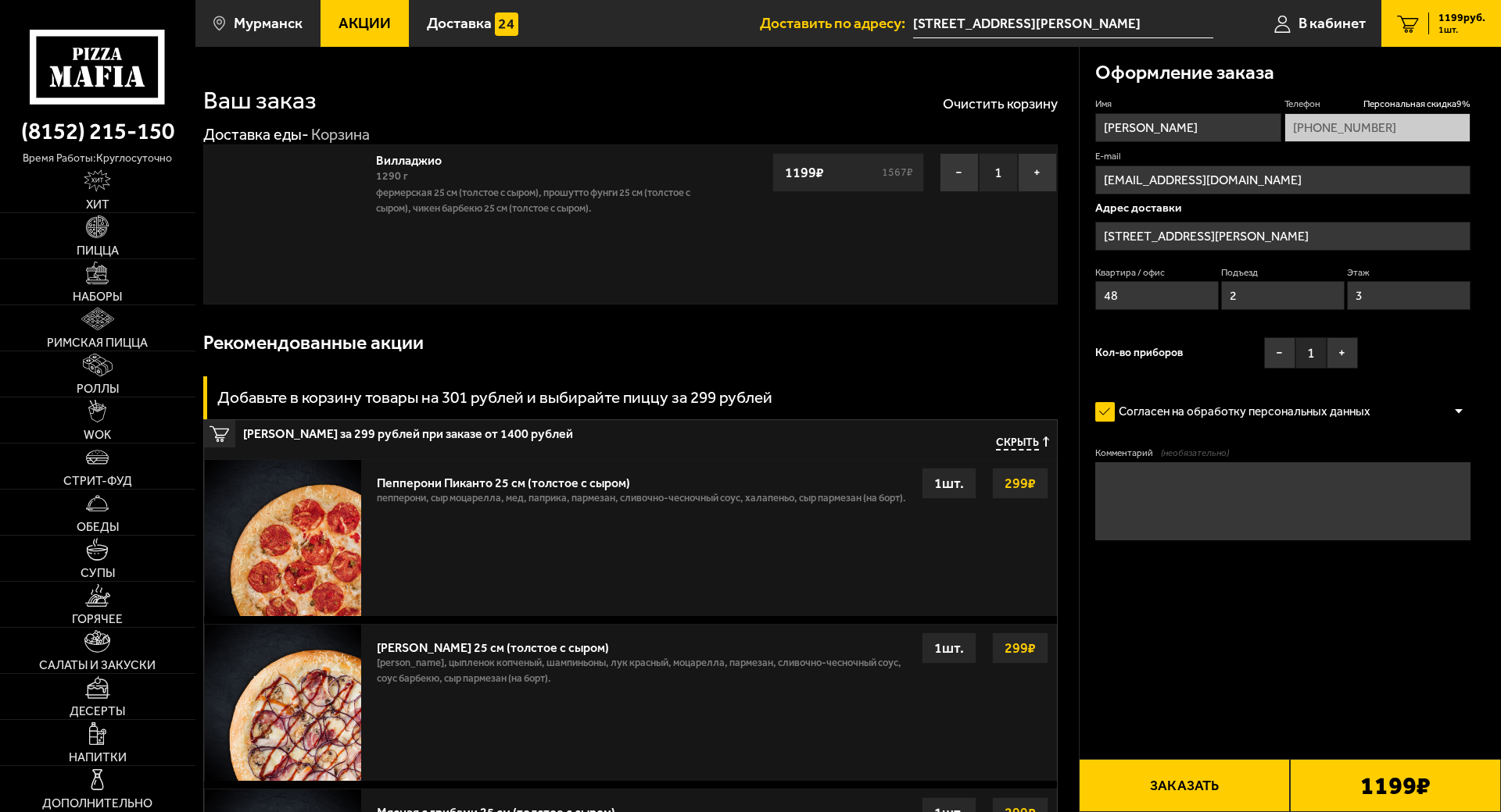
type input "проезд [PERSON_NAME][STREET_ADDRESS]"
